Goal: Task Accomplishment & Management: Manage account settings

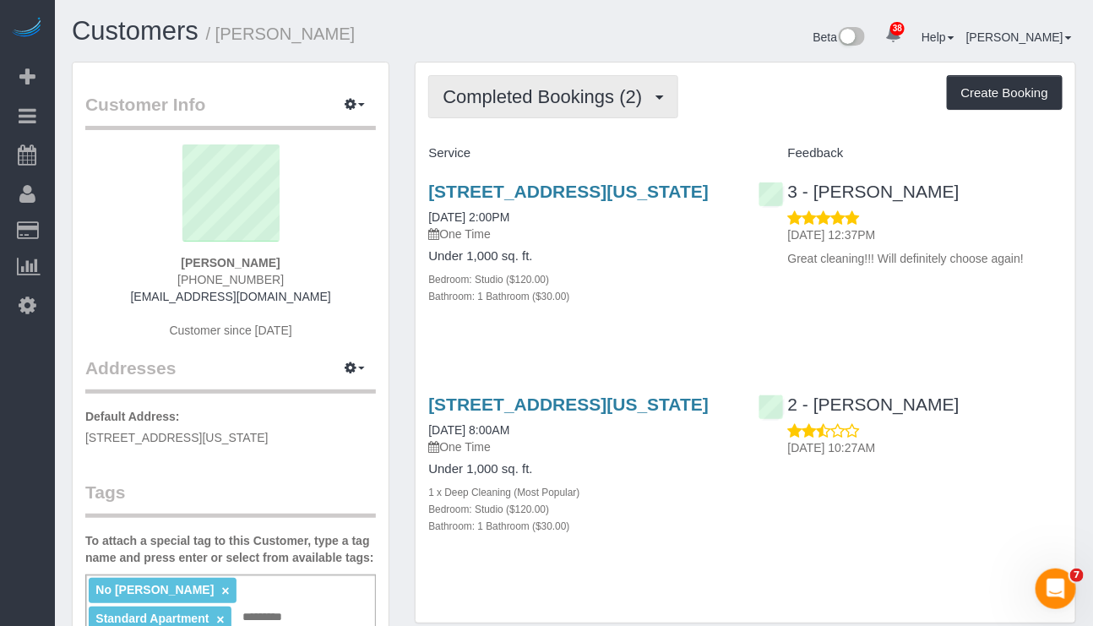
click at [596, 94] on span "Completed Bookings (2)" at bounding box center [546, 96] width 208 height 21
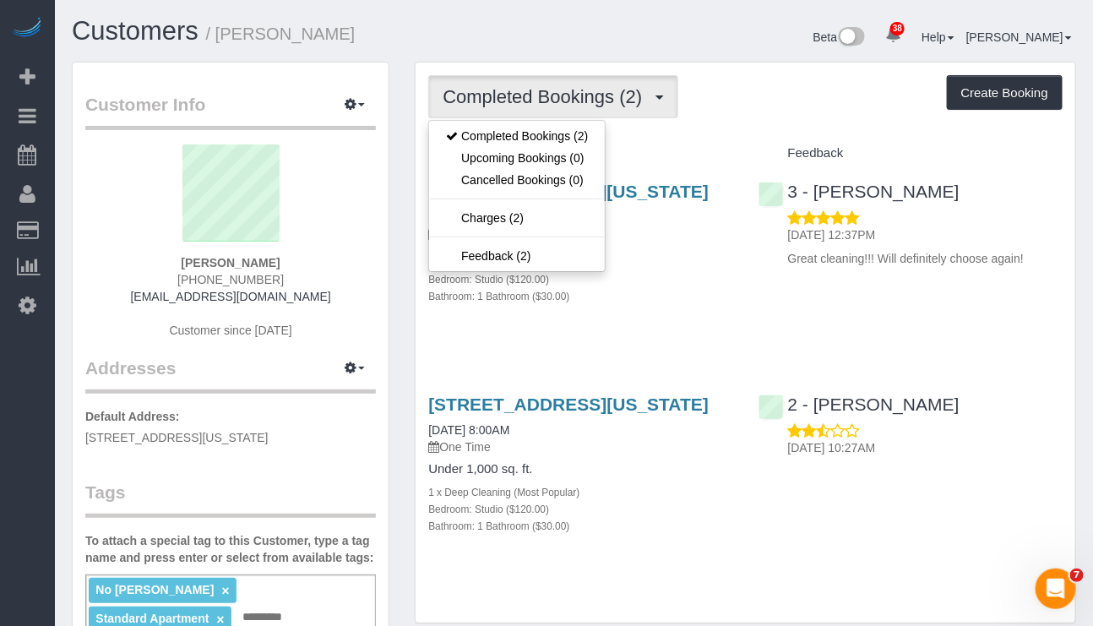
click at [297, 256] on div "Cindy Zhang (206) 369-3268 cindyzhang530@hotmail.com Customer since 2024" at bounding box center [230, 249] width 290 height 211
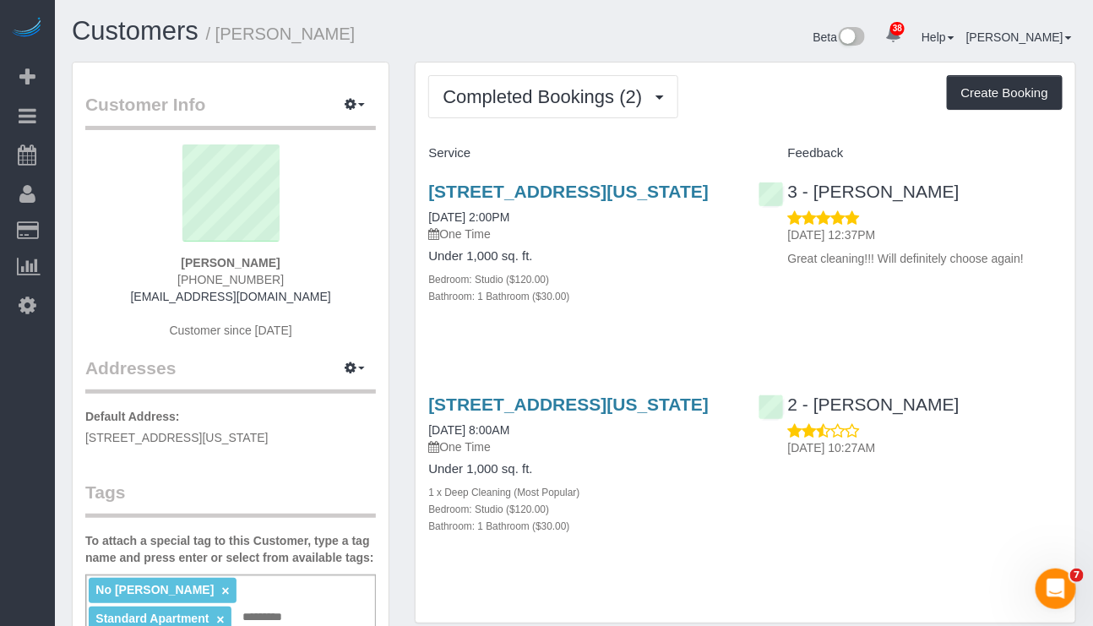
drag, startPoint x: 423, startPoint y: 183, endPoint x: 568, endPoint y: 211, distance: 147.9
click at [568, 211] on div "295 Greenwich Street, Apt 6m, New York, NY 10007 09/16/2025 2:00PM One Time Und…" at bounding box center [579, 252] width 329 height 171
copy link "295 Greenwich Street, Apt 6m, New York, NY 10007"
click at [765, 567] on div "295 Greenwich St, 6m, New York, NY 10007 12/23/2024 8:00AM One Time Under 1,000…" at bounding box center [744, 473] width 659 height 187
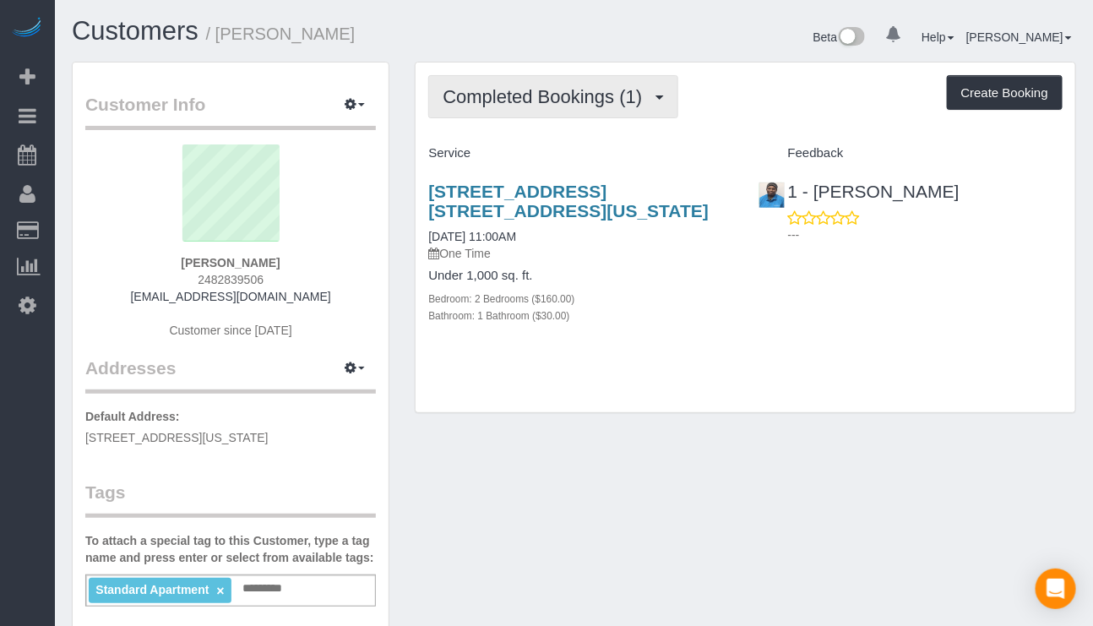
click at [573, 96] on span "Completed Bookings (1)" at bounding box center [546, 96] width 208 height 21
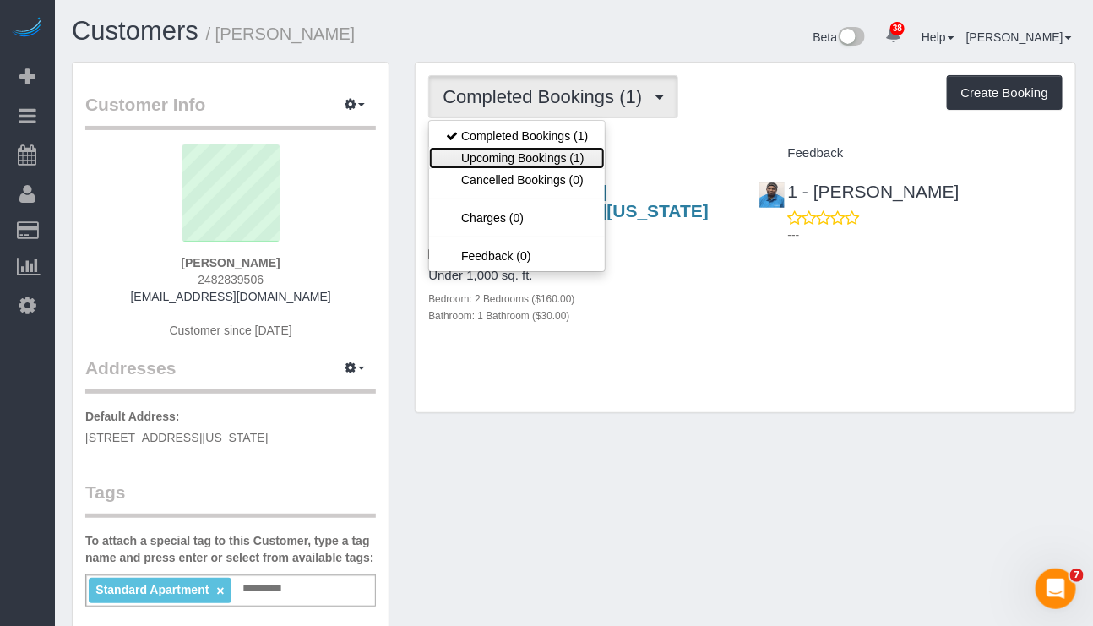
click at [525, 152] on link "Upcoming Bookings (1)" at bounding box center [517, 158] width 176 height 22
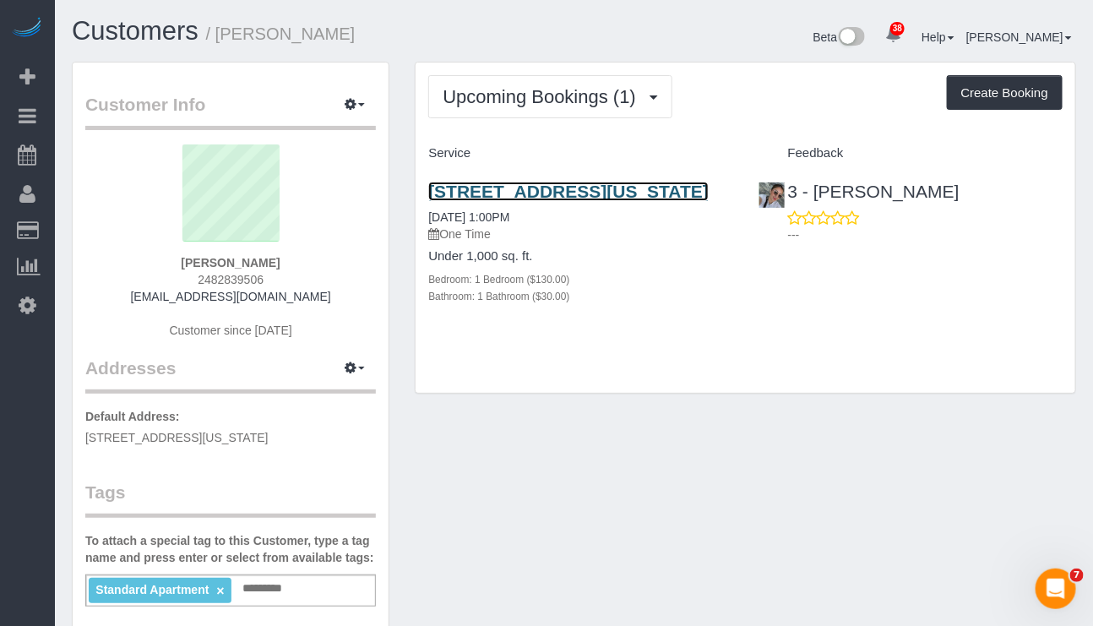
click at [520, 190] on link "[STREET_ADDRESS][US_STATE]" at bounding box center [568, 191] width 280 height 19
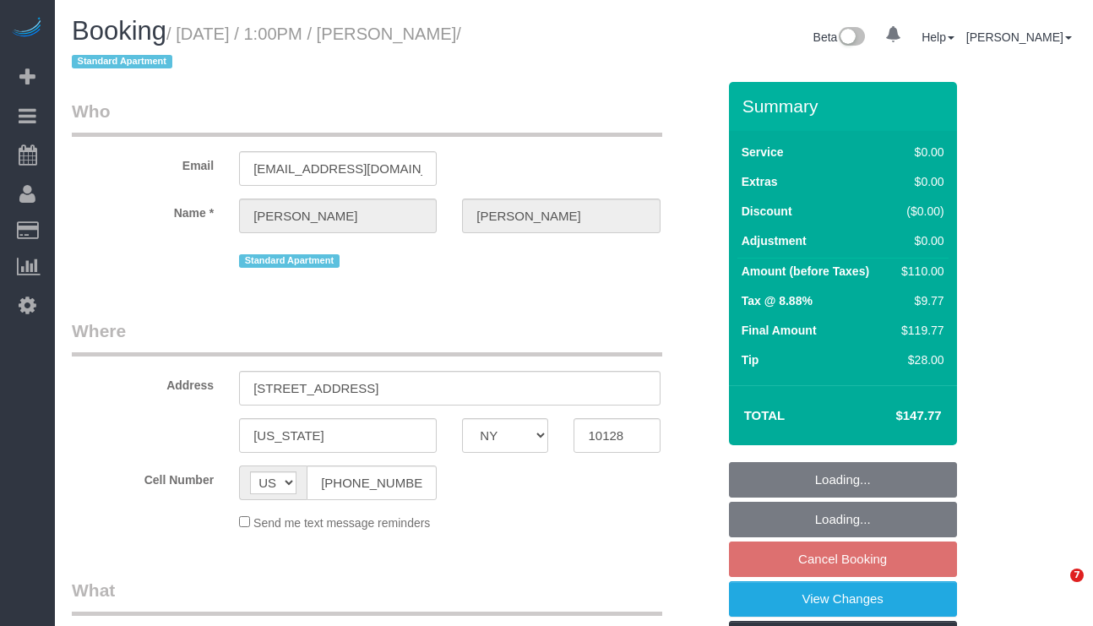
select select "NY"
select select "string:stripe-pm_1MZqqo4VGloSiKo75P6DRcfG"
select select "1"
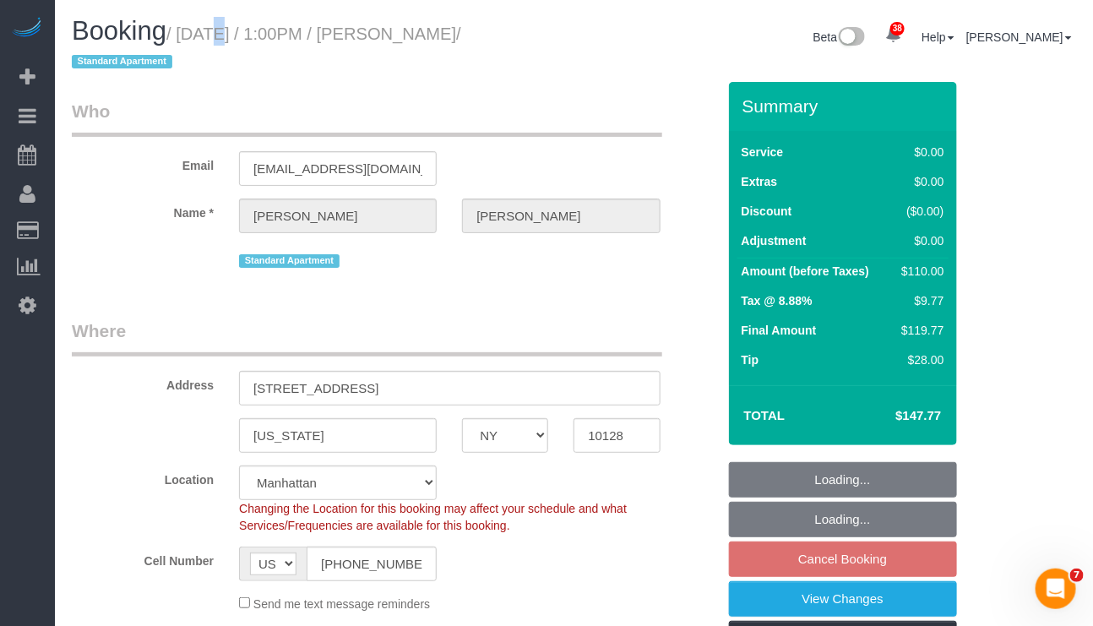
select select "object:943"
select select "number:56"
select select "number:74"
select select "number:15"
select select "number:6"
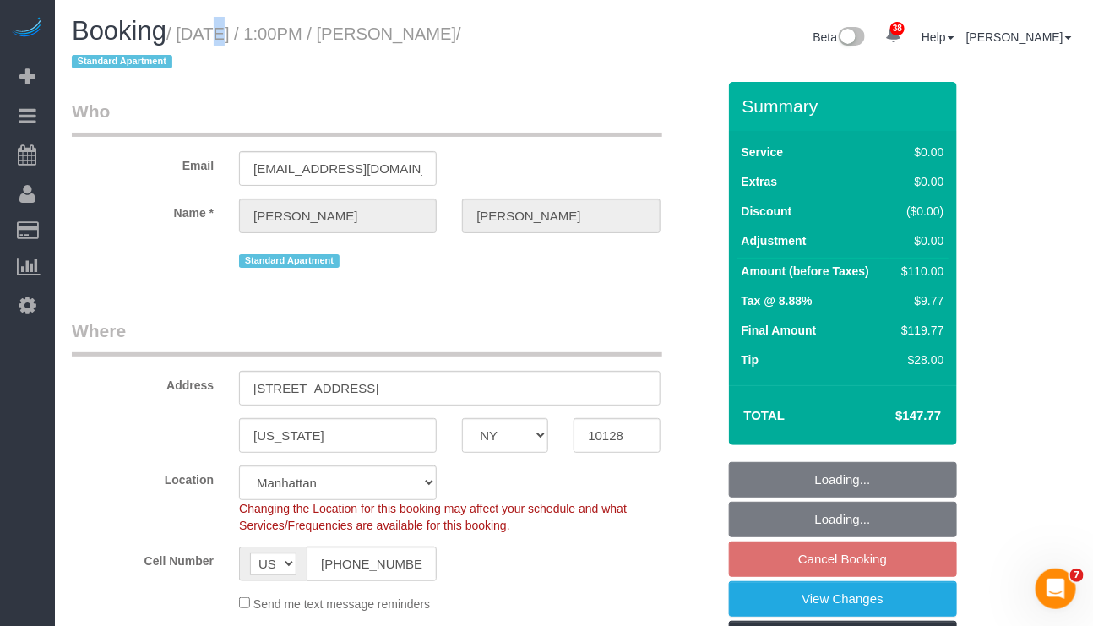
select select "1"
select select "object:1571"
select select "spot6"
click at [461, 30] on small "/ October 12, 2025 / 1:00PM / Carol Wu / Standard Apartment" at bounding box center [266, 47] width 389 height 47
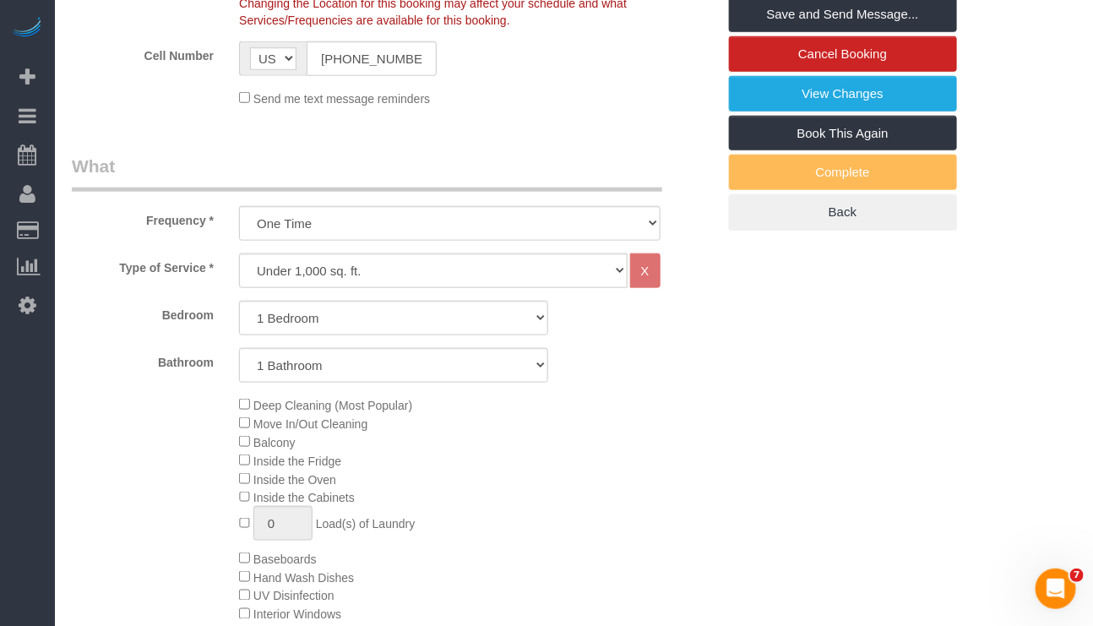
scroll to position [507, 0]
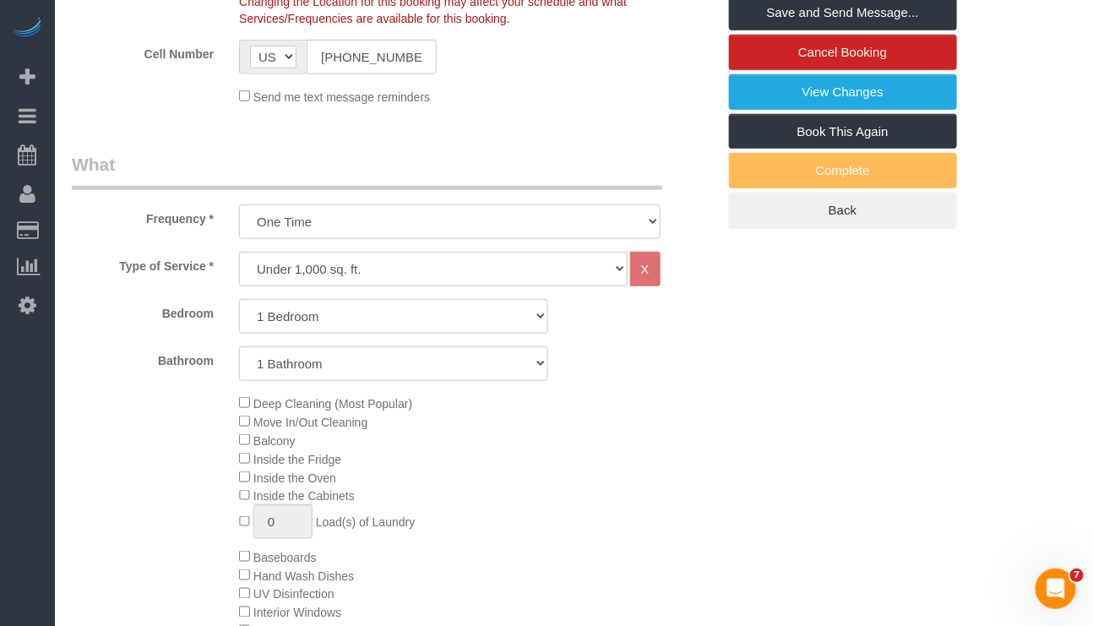
click at [515, 595] on div "Deep Cleaning (Most Popular) Move In/Out Cleaning Balcony Inside the Fridge Ins…" at bounding box center [477, 556] width 502 height 327
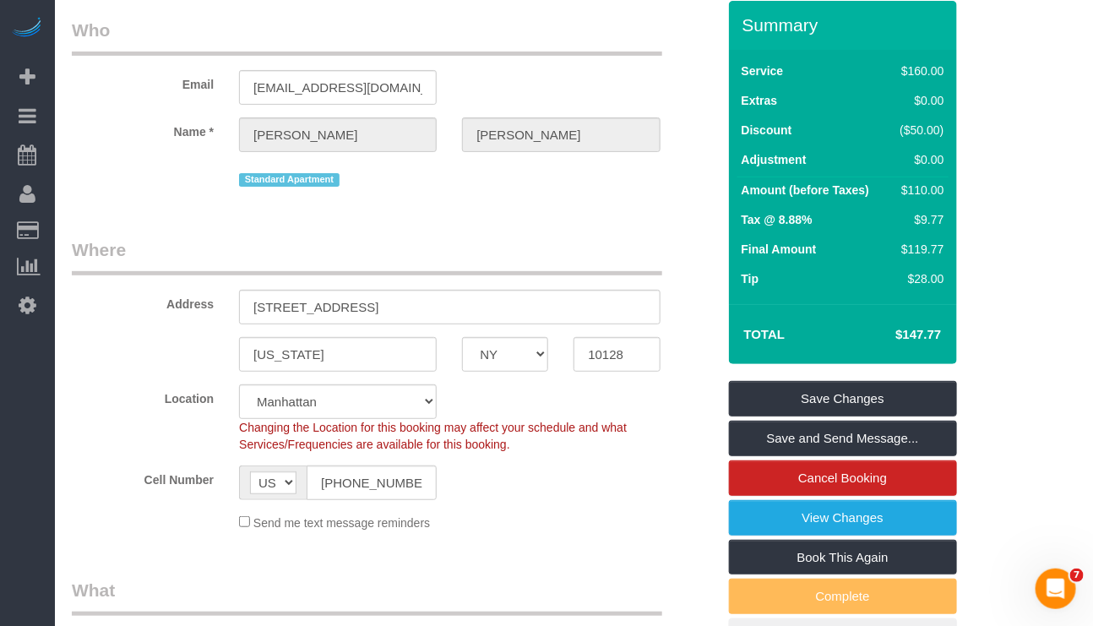
scroll to position [0, 0]
